Goal: Entertainment & Leisure: Consume media (video, audio)

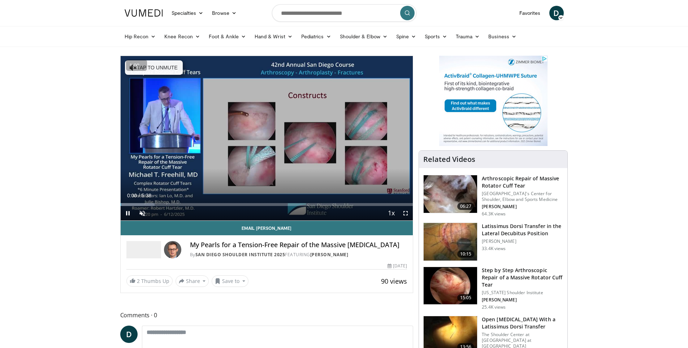
click at [147, 71] on div "1.00 « − + » ×" at bounding box center [136, 65] width 21 height 11
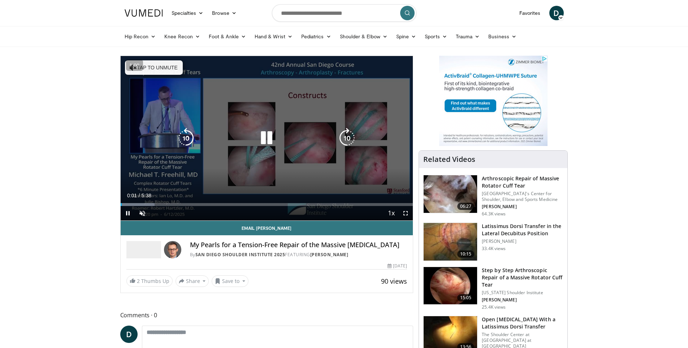
click at [144, 67] on button "Tap to unmute" at bounding box center [154, 67] width 58 height 14
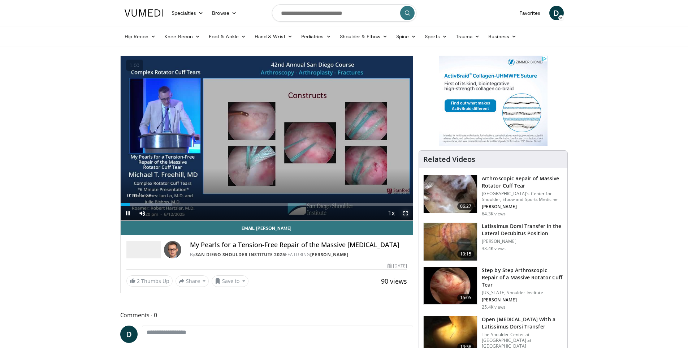
click at [404, 212] on span "Video Player" at bounding box center [405, 213] width 14 height 14
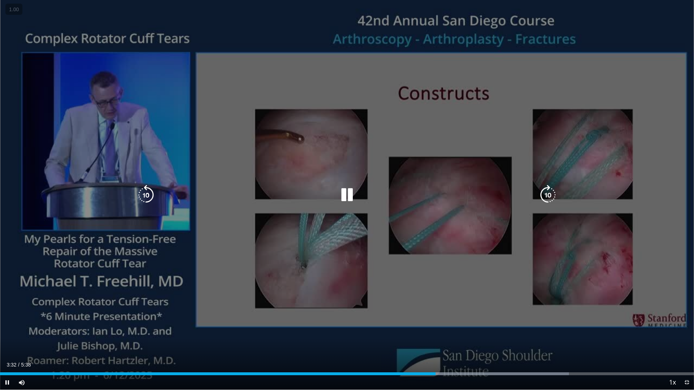
click at [457, 155] on div "10 seconds Tap to unmute" at bounding box center [347, 195] width 694 height 390
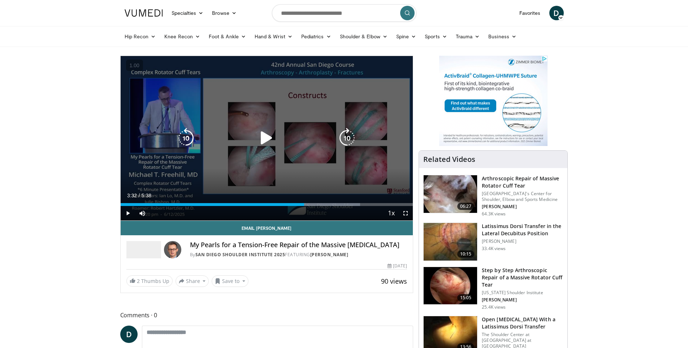
click at [256, 136] on icon "Video Player" at bounding box center [266, 138] width 20 height 20
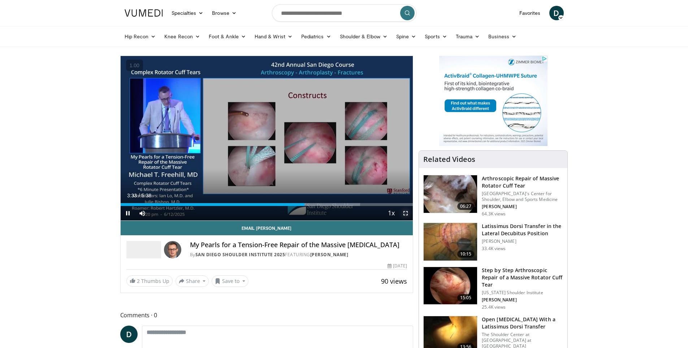
click at [406, 213] on span "Video Player" at bounding box center [405, 213] width 14 height 14
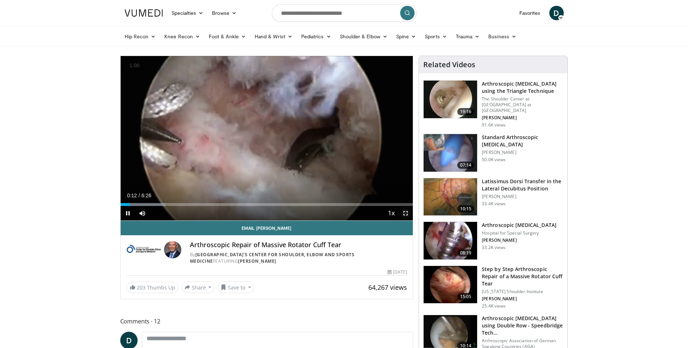
click at [404, 214] on span "Video Player" at bounding box center [405, 213] width 14 height 14
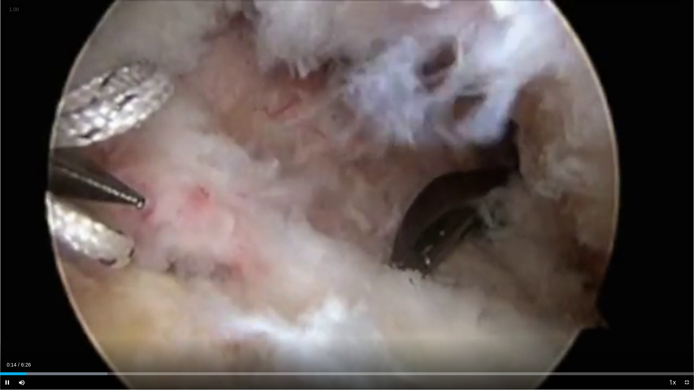
click at [0, 0] on button "+" at bounding box center [0, 0] width 0 height 0
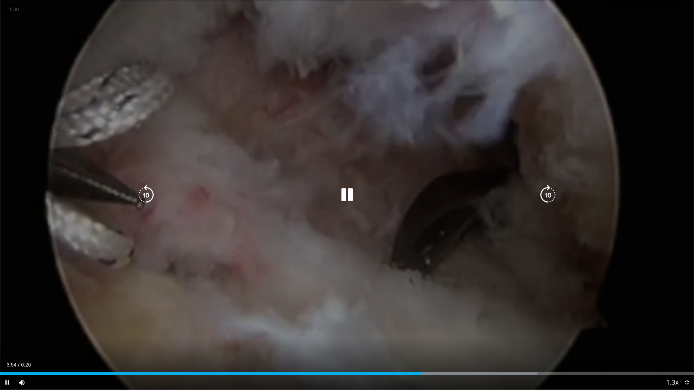
drag, startPoint x: 479, startPoint y: 142, endPoint x: 480, endPoint y: 135, distance: 6.5
click at [480, 139] on div "10 seconds Tap to unmute" at bounding box center [347, 195] width 694 height 390
